Goal: Transaction & Acquisition: Purchase product/service

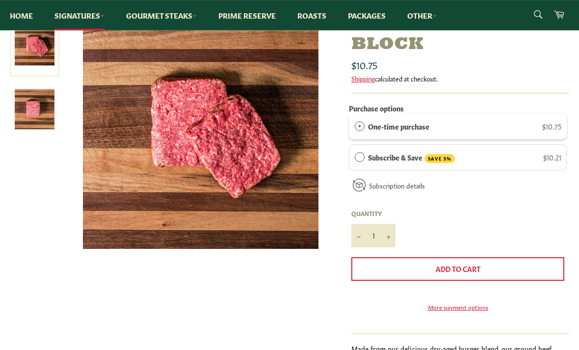
click at [390, 235] on icon "Increase item quantity by one" at bounding box center [388, 237] width 4 height 4
type input "2"
click at [469, 264] on span "Add to Cart" at bounding box center [458, 268] width 45 height 10
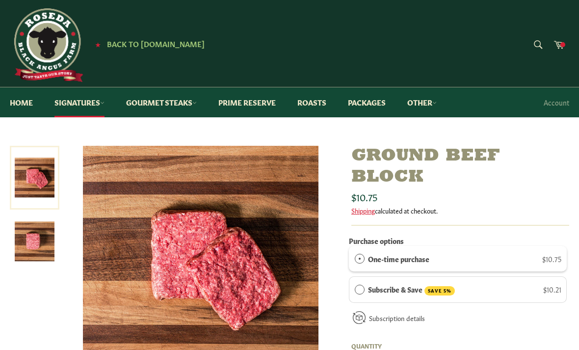
scroll to position [0, 0]
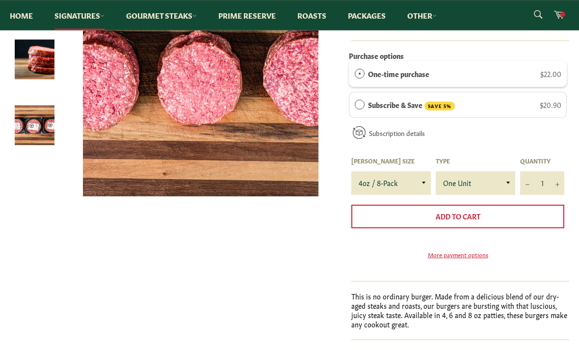
scroll to position [206, 0]
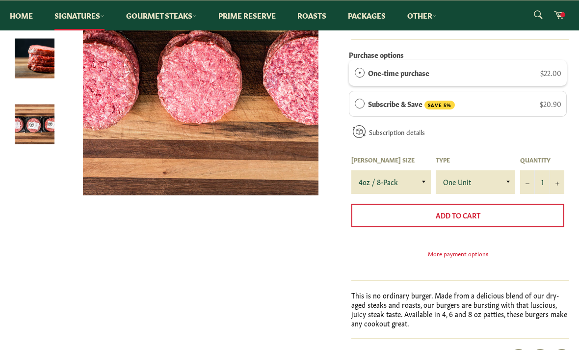
click at [479, 211] on span "Add to Cart" at bounding box center [458, 215] width 45 height 10
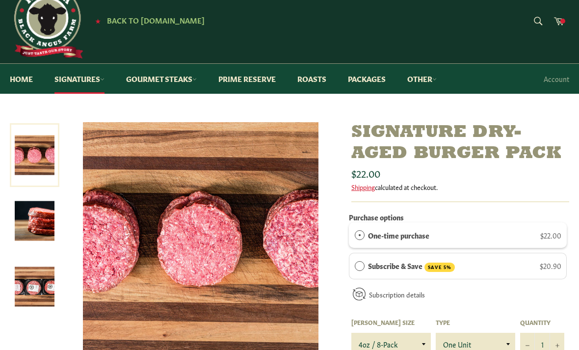
scroll to position [0, 0]
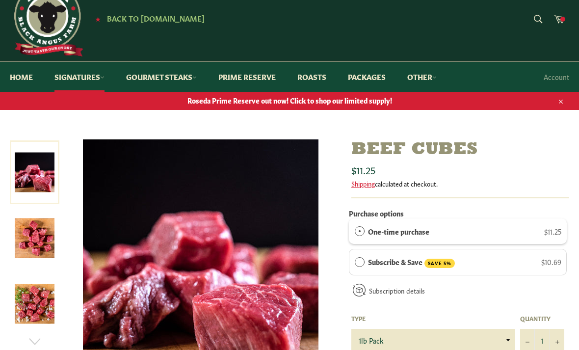
scroll to position [26, 0]
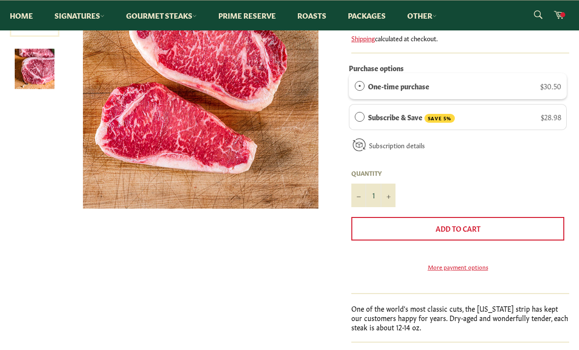
scroll to position [194, 0]
click at [477, 223] on span "Add to Cart" at bounding box center [458, 228] width 45 height 10
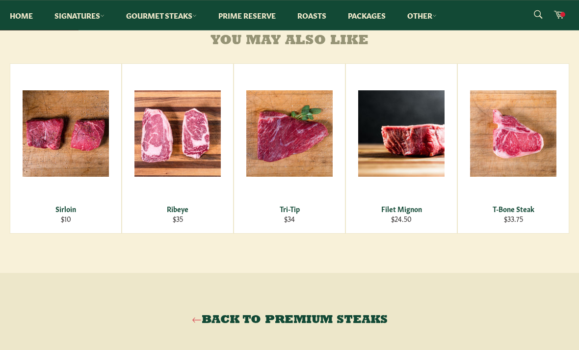
scroll to position [586, 0]
click at [77, 204] on div "Sirloin" at bounding box center [66, 208] width 99 height 9
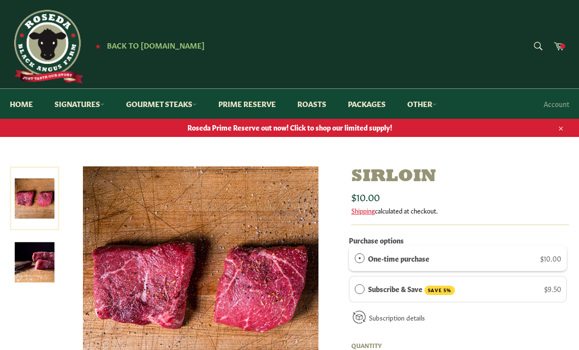
click at [551, 53] on link "Cart" at bounding box center [558, 47] width 21 height 22
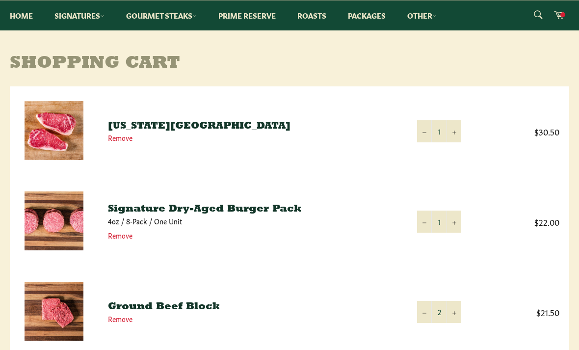
scroll to position [111, 0]
